Goal: Transaction & Acquisition: Download file/media

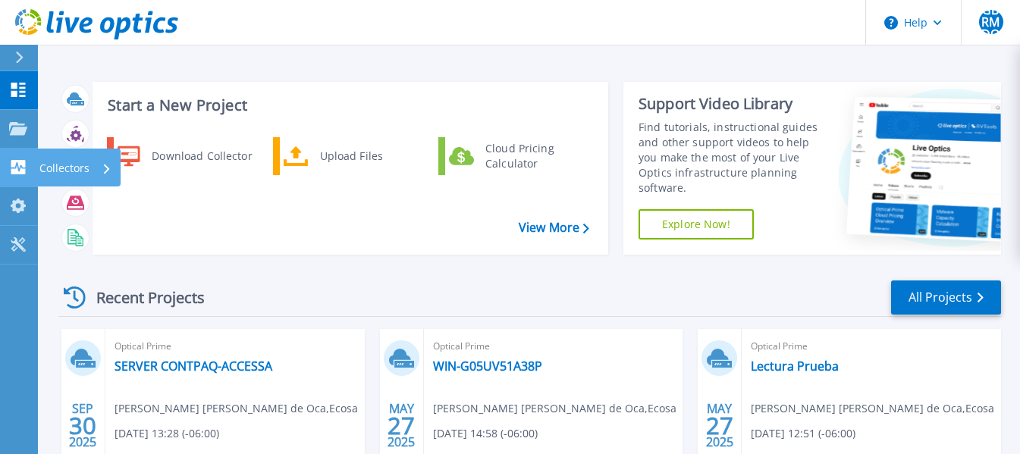
click at [24, 166] on icon at bounding box center [18, 167] width 14 height 14
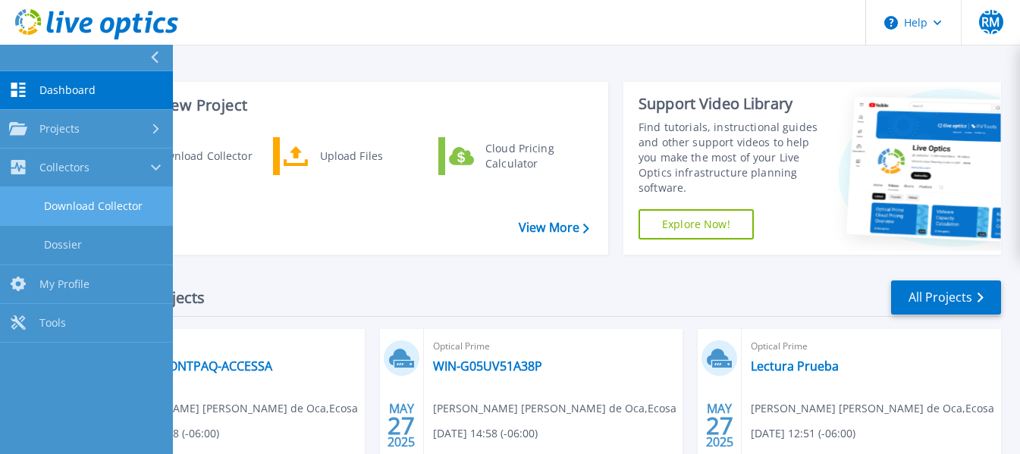
click at [69, 197] on link "Download Collector" at bounding box center [86, 206] width 173 height 39
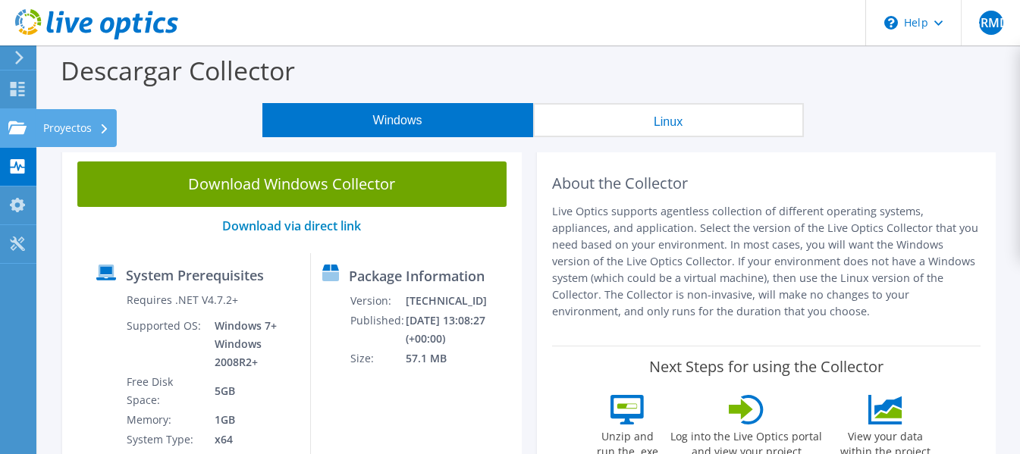
click at [17, 121] on icon at bounding box center [17, 128] width 18 height 14
